Goal: Task Accomplishment & Management: Manage account settings

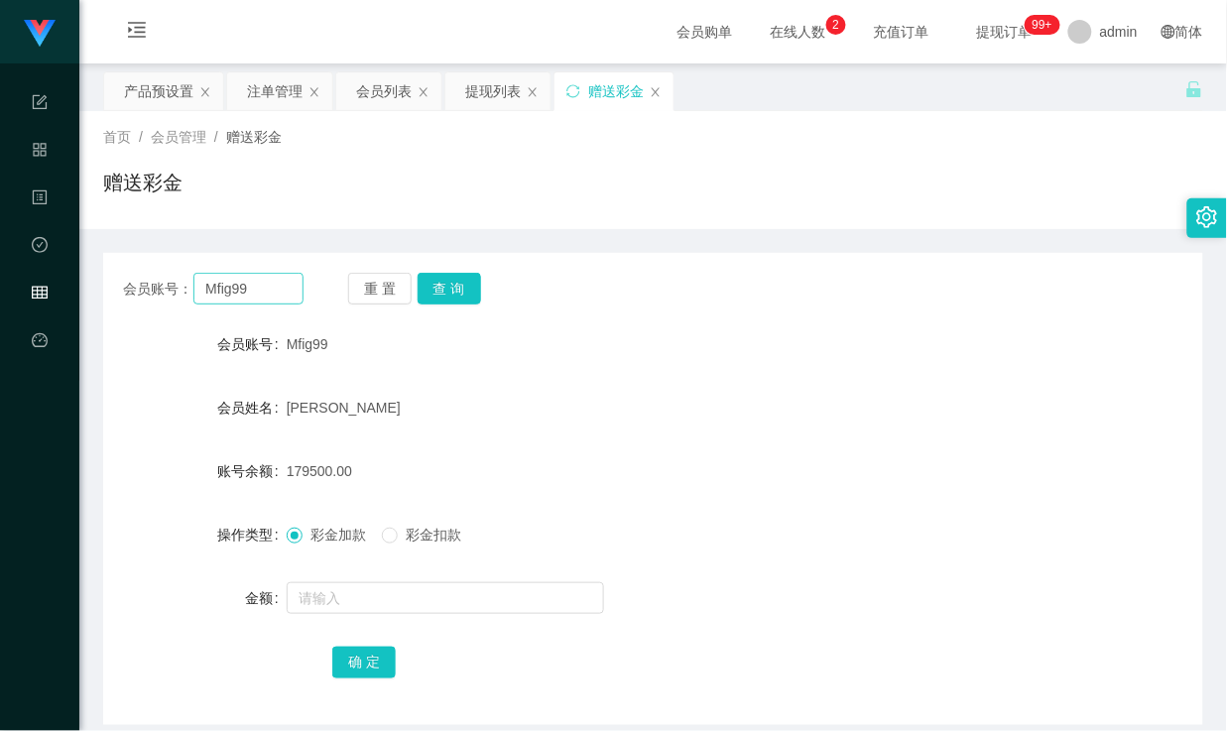
click at [225, 292] on input "Mfig99" at bounding box center [247, 289] width 109 height 32
type input "theclostteam"
click at [476, 280] on button "查 询" at bounding box center [448, 289] width 63 height 32
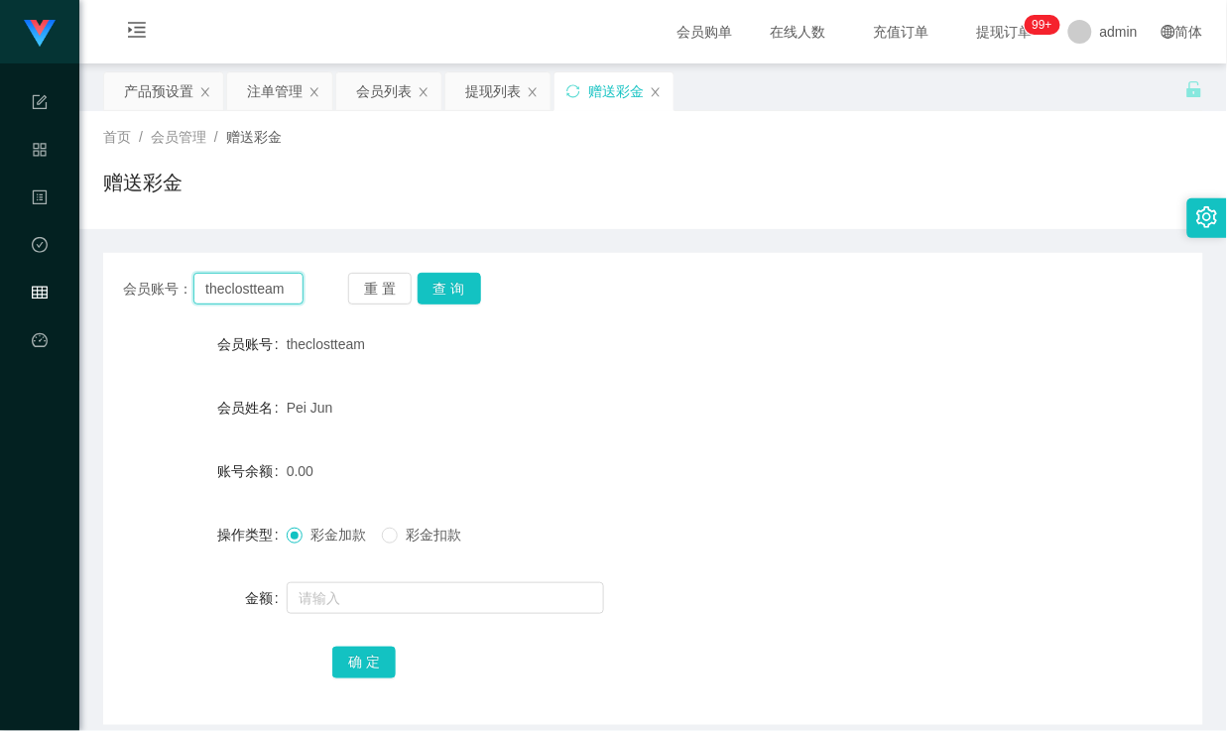
click at [265, 278] on input "theclostteam" at bounding box center [247, 289] width 109 height 32
click at [408, 198] on div "赠送彩金" at bounding box center [653, 191] width 1100 height 46
click at [389, 100] on div "会员列表" at bounding box center [384, 91] width 56 height 38
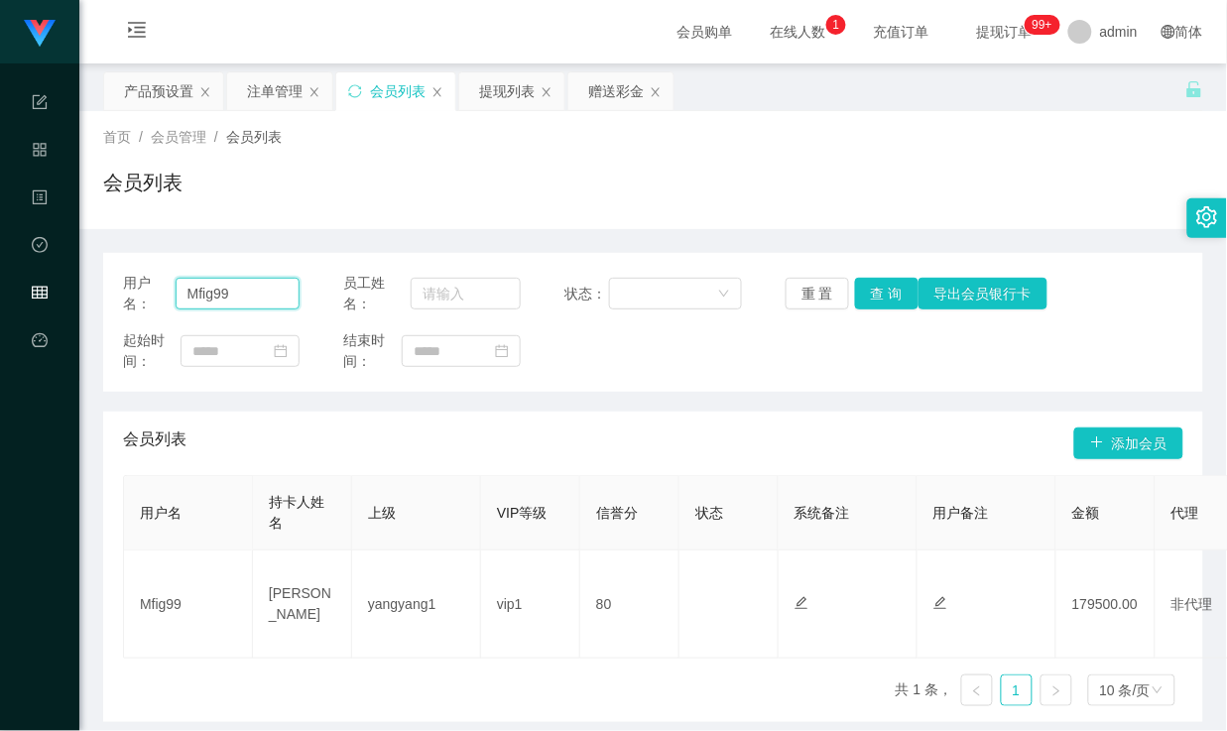
drag, startPoint x: 238, startPoint y: 292, endPoint x: 103, endPoint y: 288, distance: 134.9
click at [103, 288] on div "用户名： Mfig99 员工姓名： 状态： 重 置 查 询 导出会员银行卡 起始时间： 结束时间：" at bounding box center [653, 322] width 1100 height 139
paste input "theclostteam"
type input "theclostteam"
click at [887, 301] on button "查 询" at bounding box center [886, 294] width 63 height 32
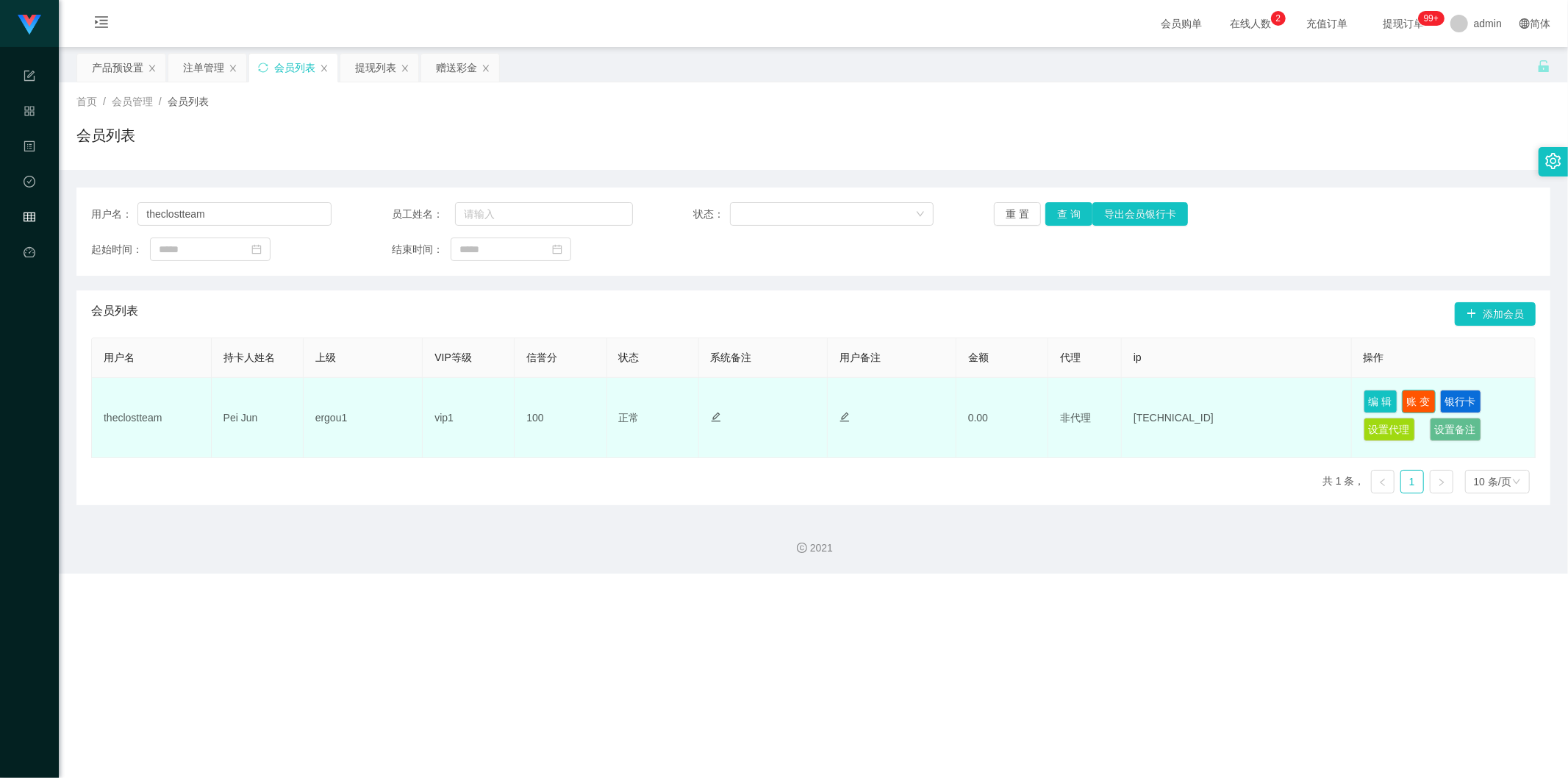
click at [909, 397] on button "账 变" at bounding box center [1419, 402] width 34 height 24
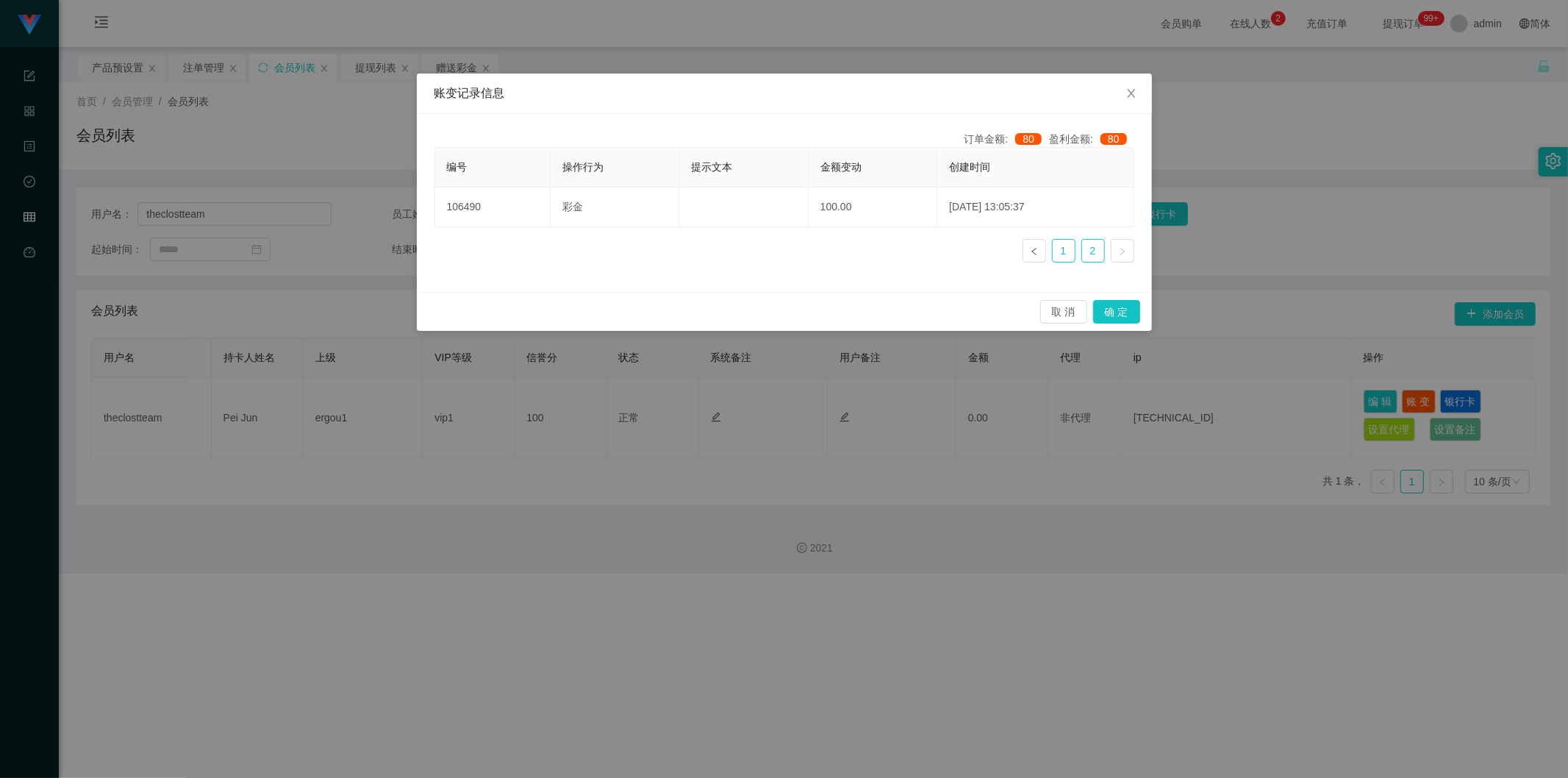
click at [909, 250] on link "1" at bounding box center [1064, 251] width 22 height 22
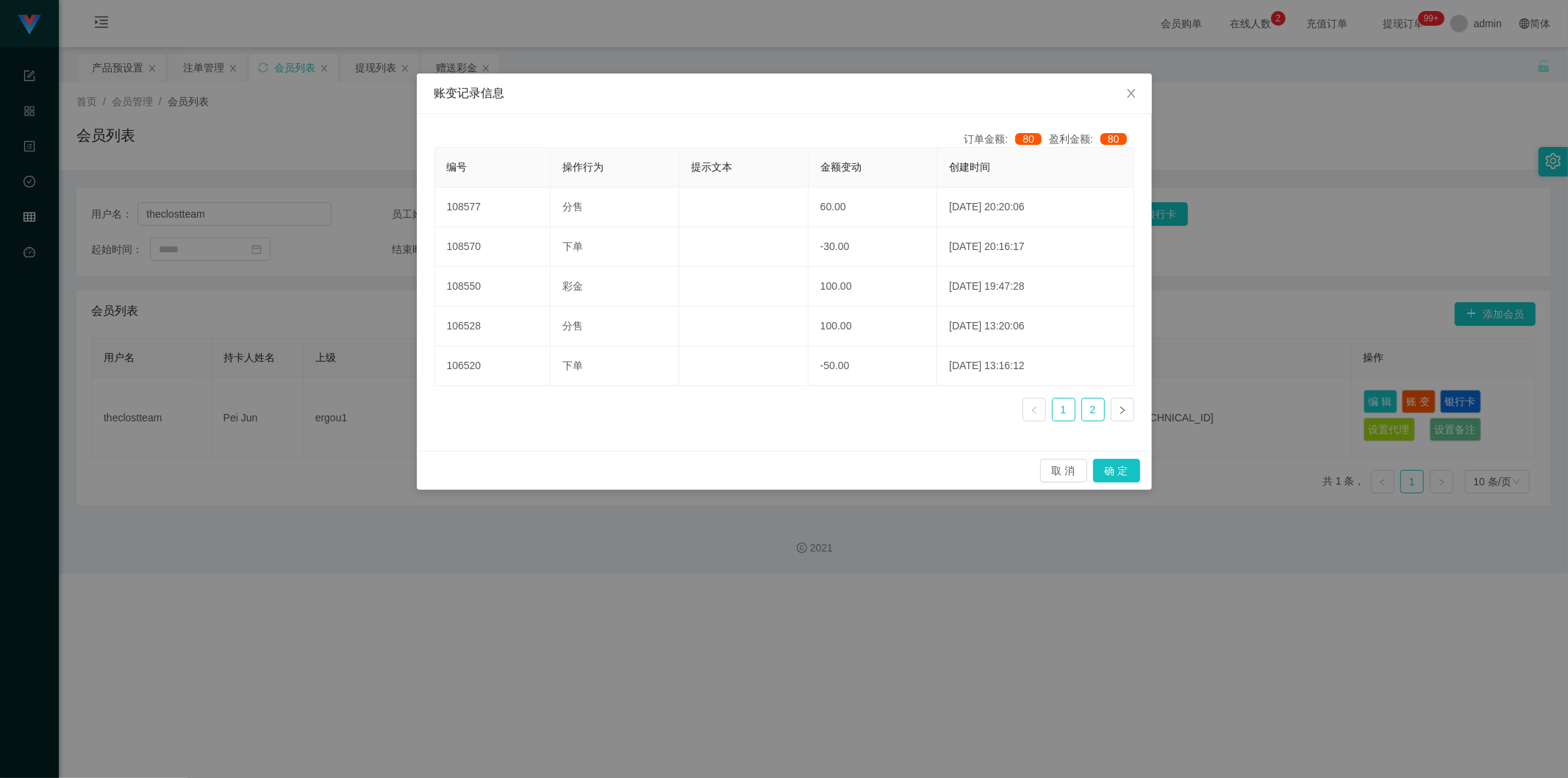
click at [909, 400] on link "2" at bounding box center [1094, 409] width 22 height 22
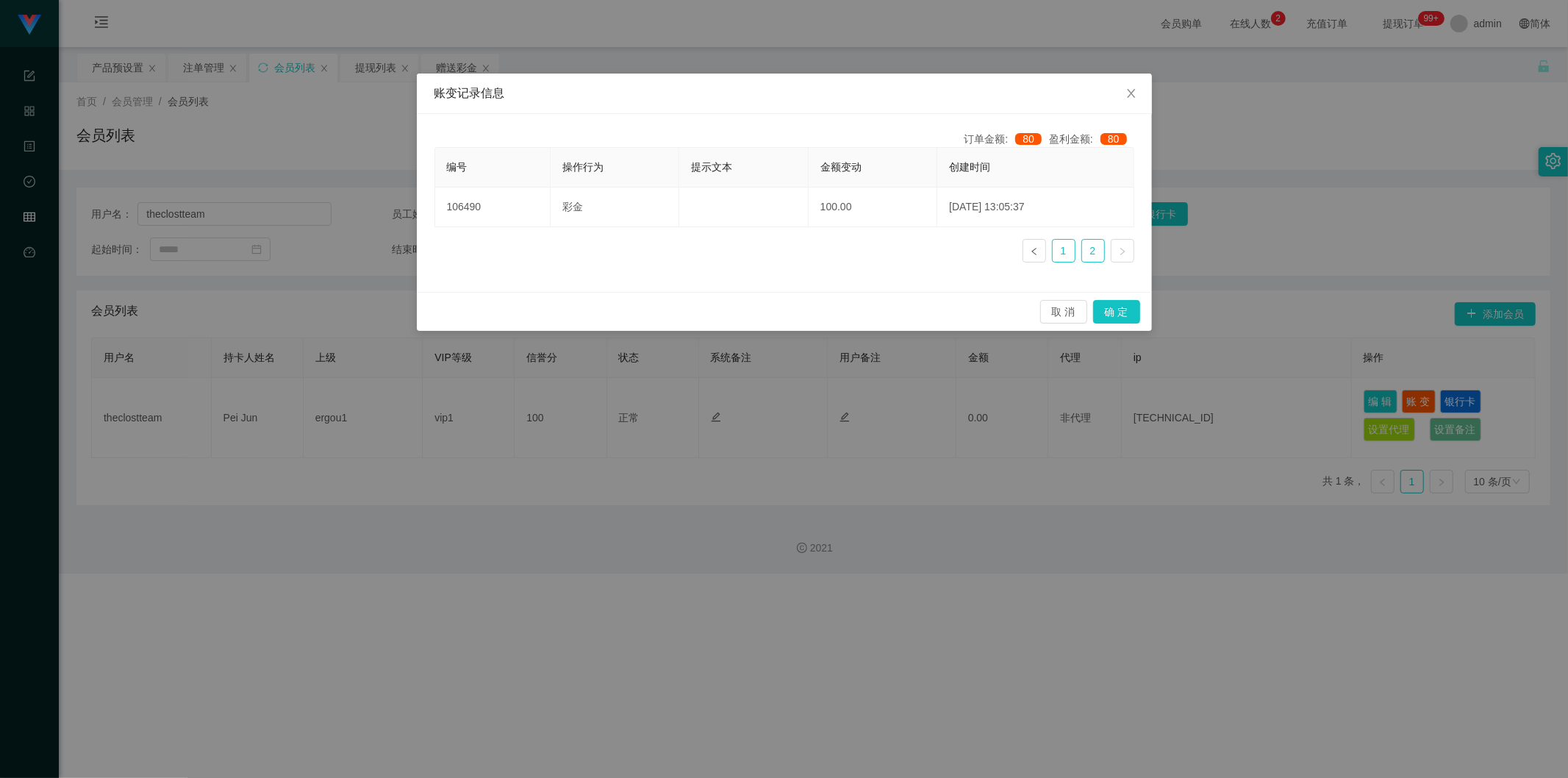
click at [909, 260] on link "1" at bounding box center [1064, 251] width 22 height 22
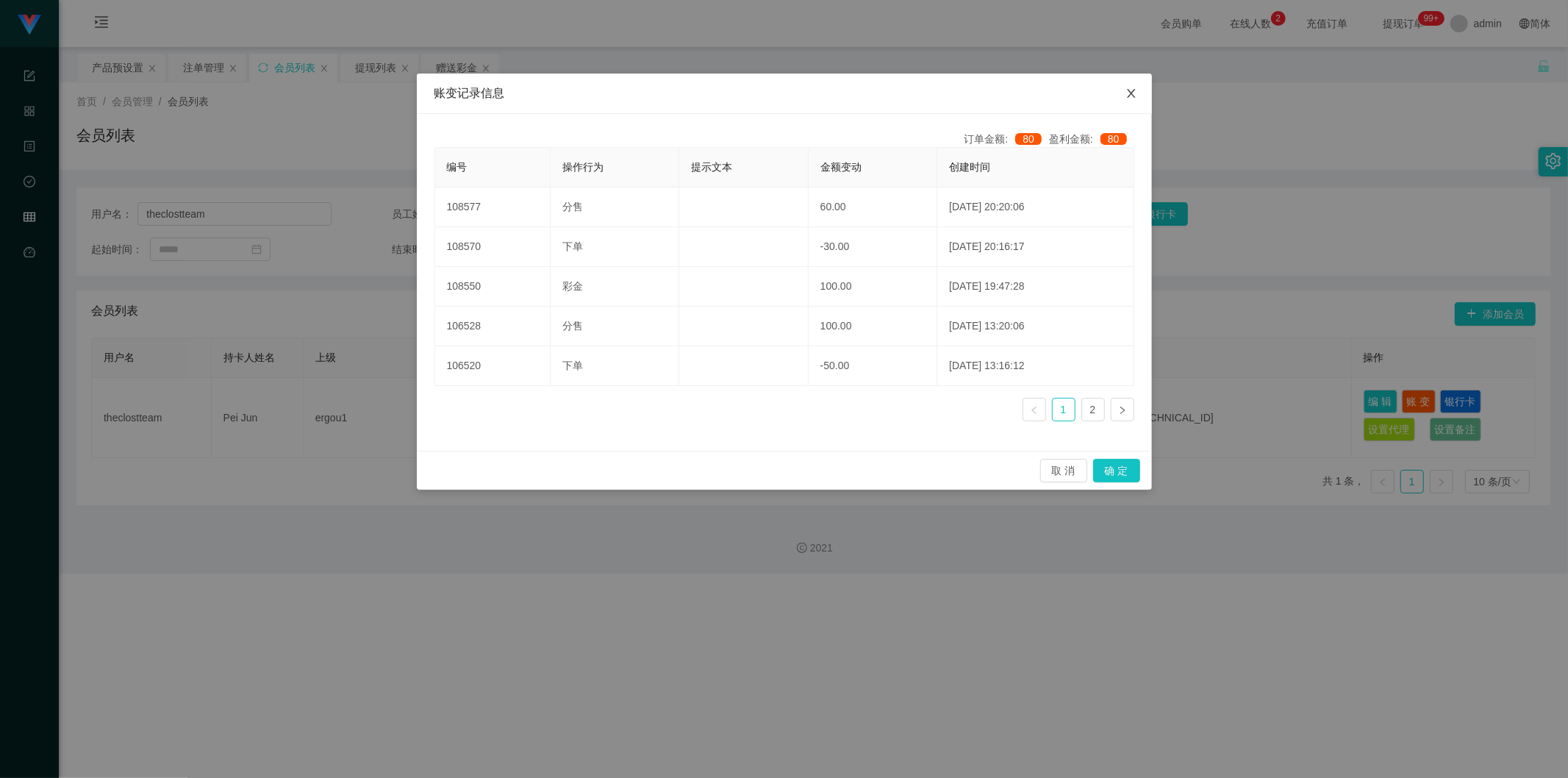
click at [909, 91] on icon "图标: close" at bounding box center [1131, 93] width 8 height 9
